Goal: Check status: Check status

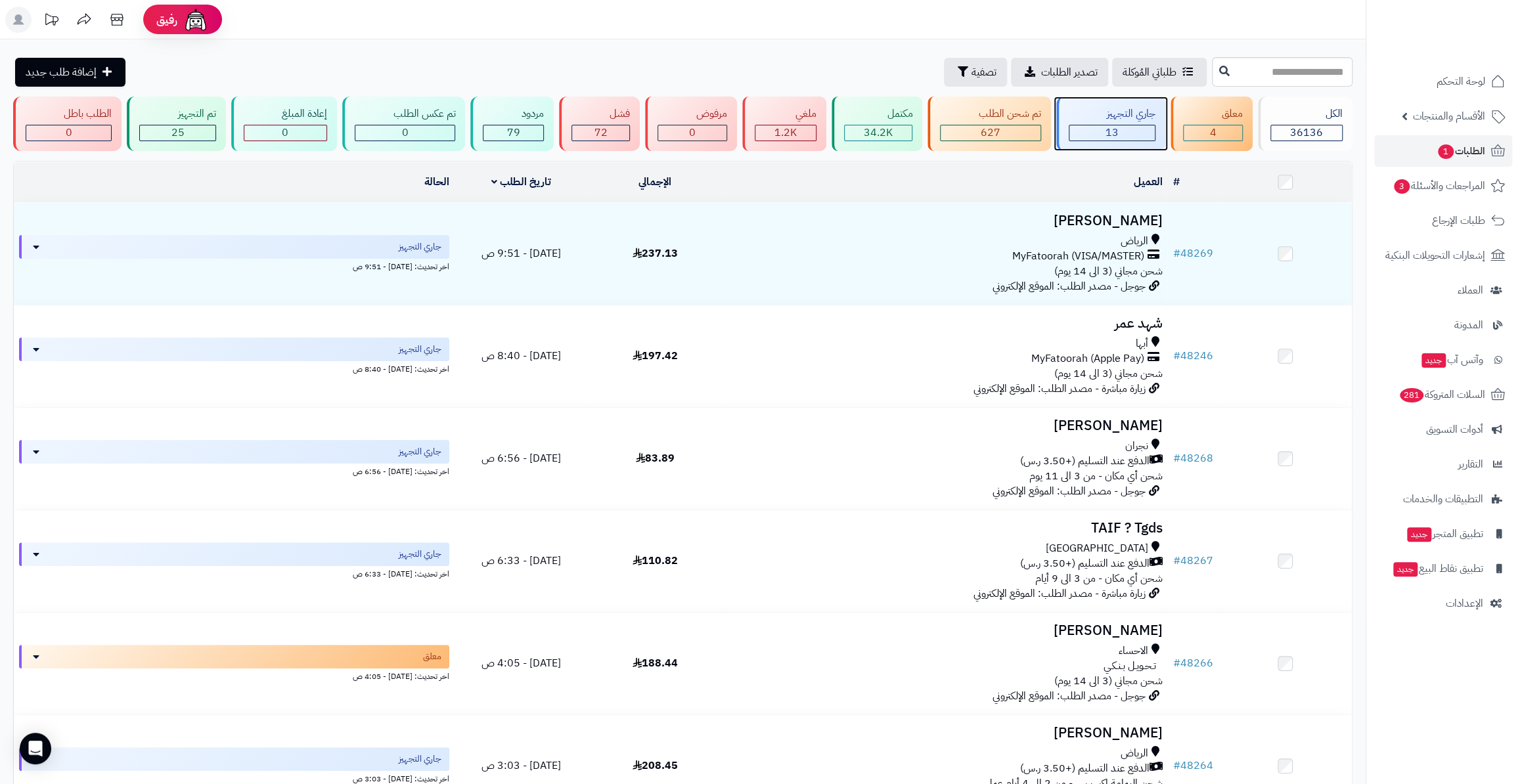
click at [1140, 126] on div "13" at bounding box center [1112, 133] width 86 height 15
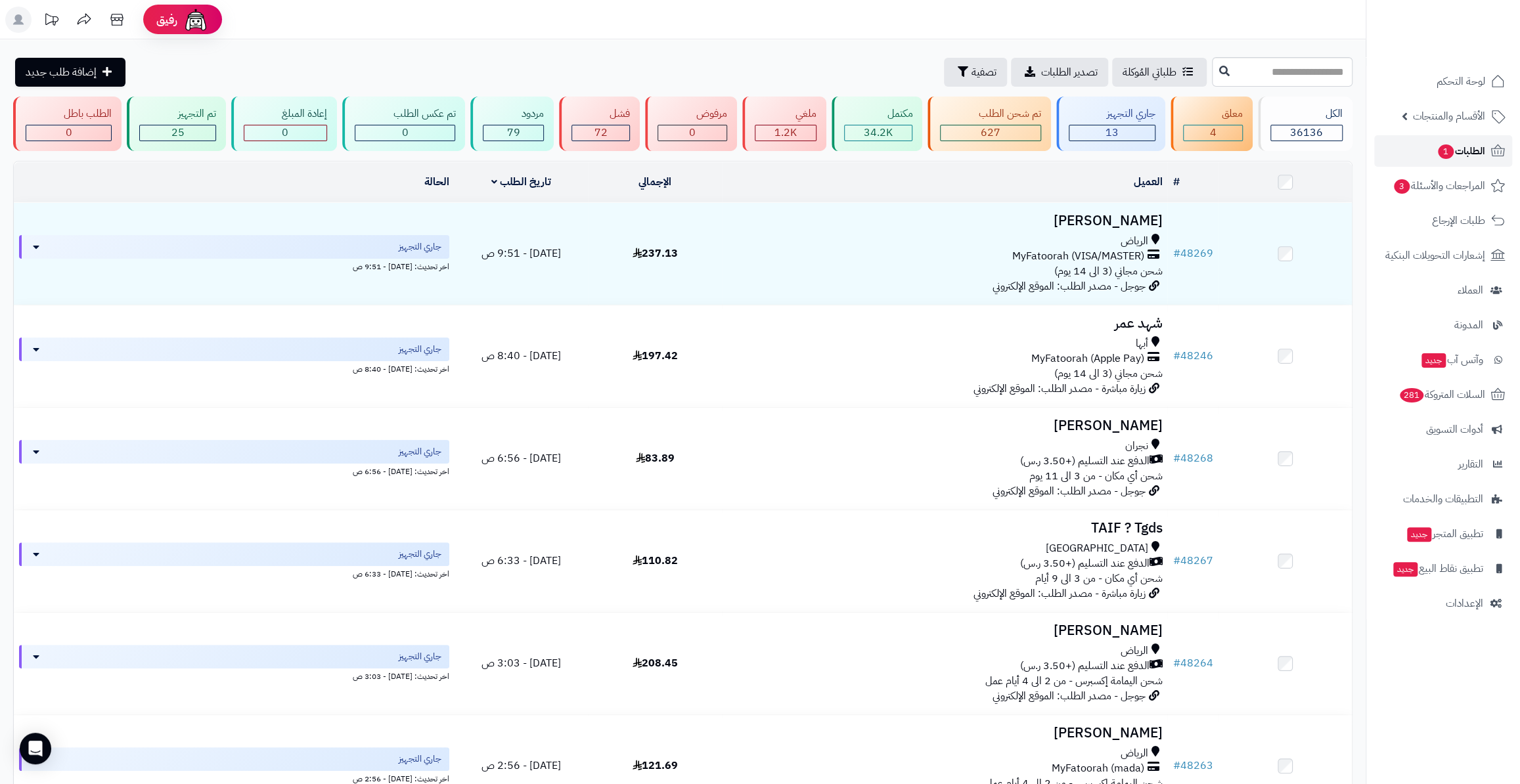
click at [1478, 154] on span "الطلبات 1" at bounding box center [1460, 151] width 48 height 19
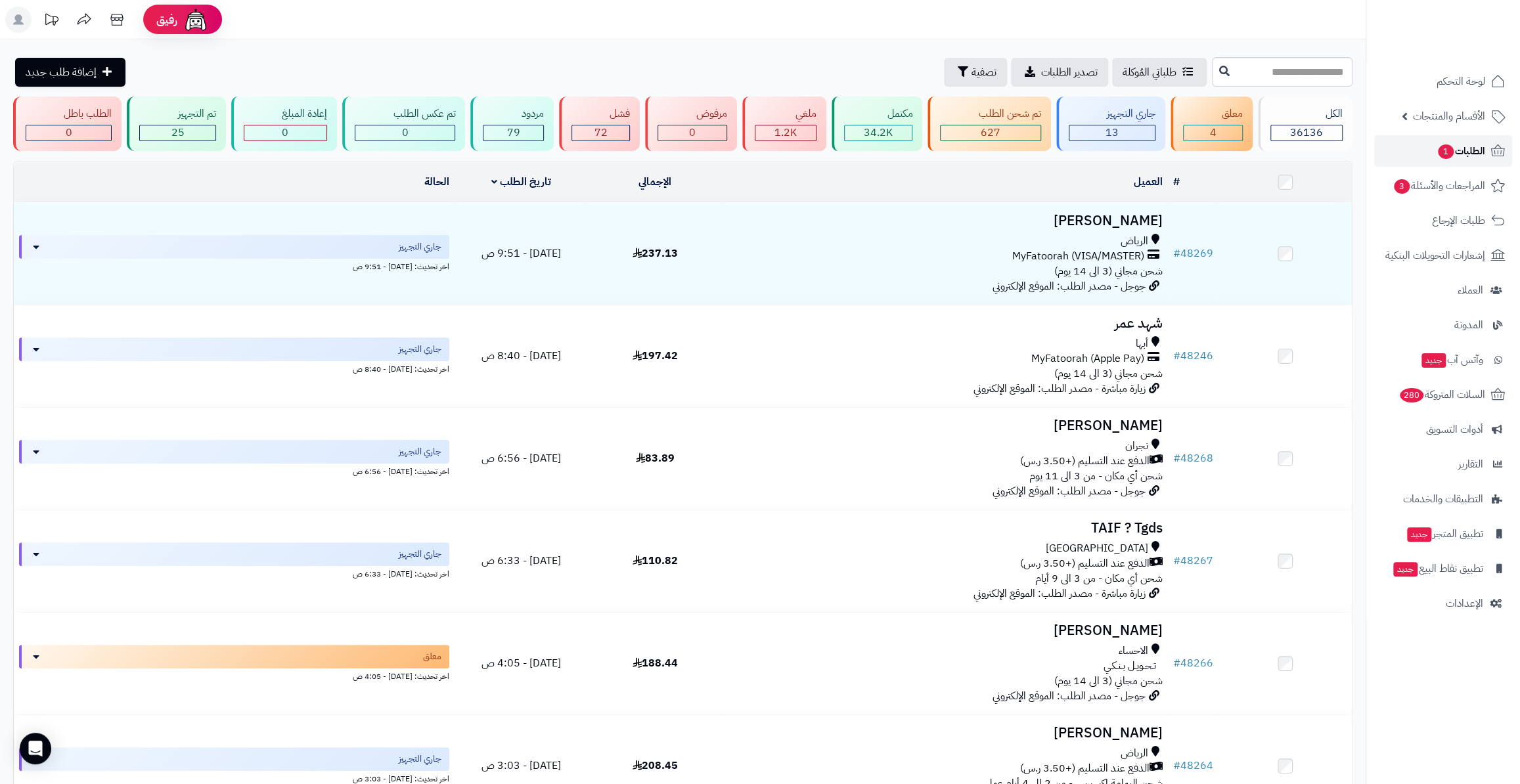
click at [1443, 159] on span "الطلبات 1" at bounding box center [1460, 151] width 48 height 19
